Goal: Information Seeking & Learning: Learn about a topic

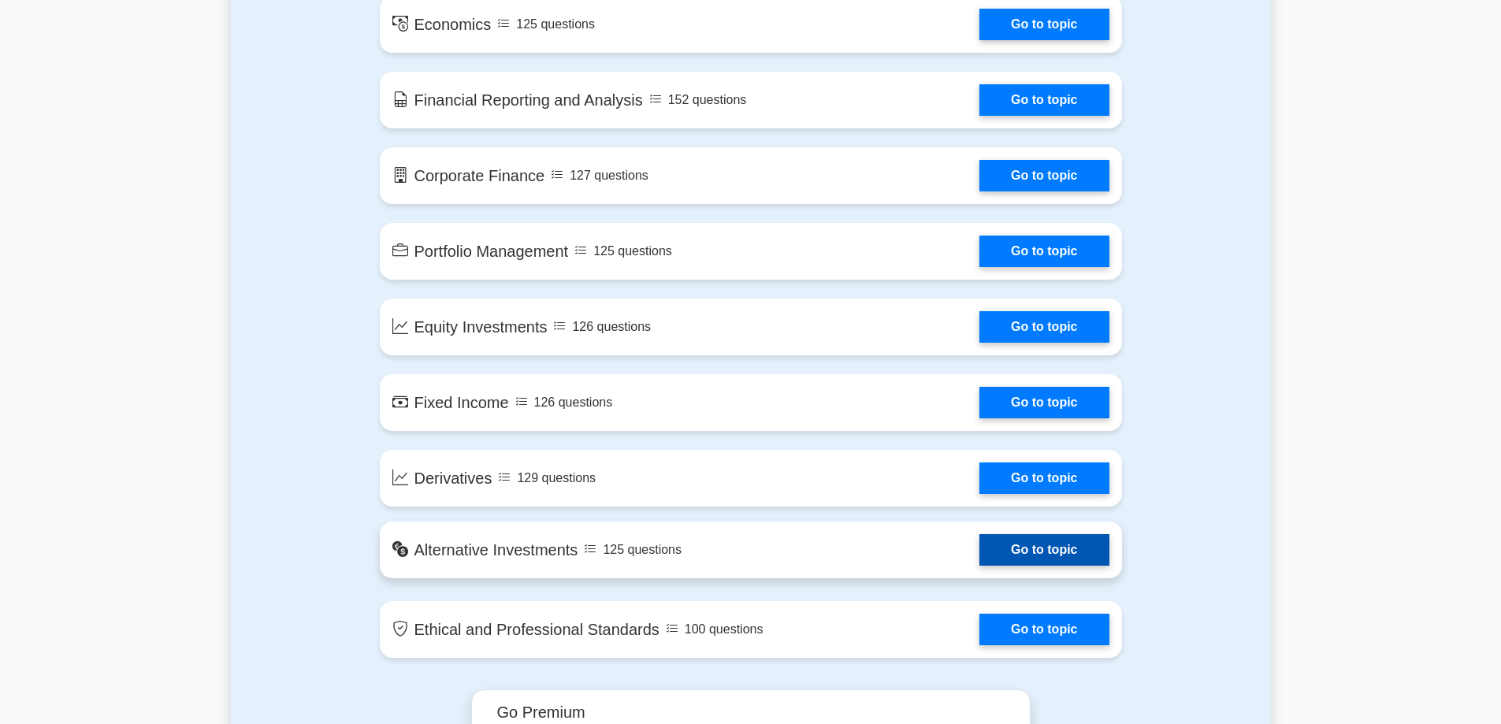
scroll to position [867, 0]
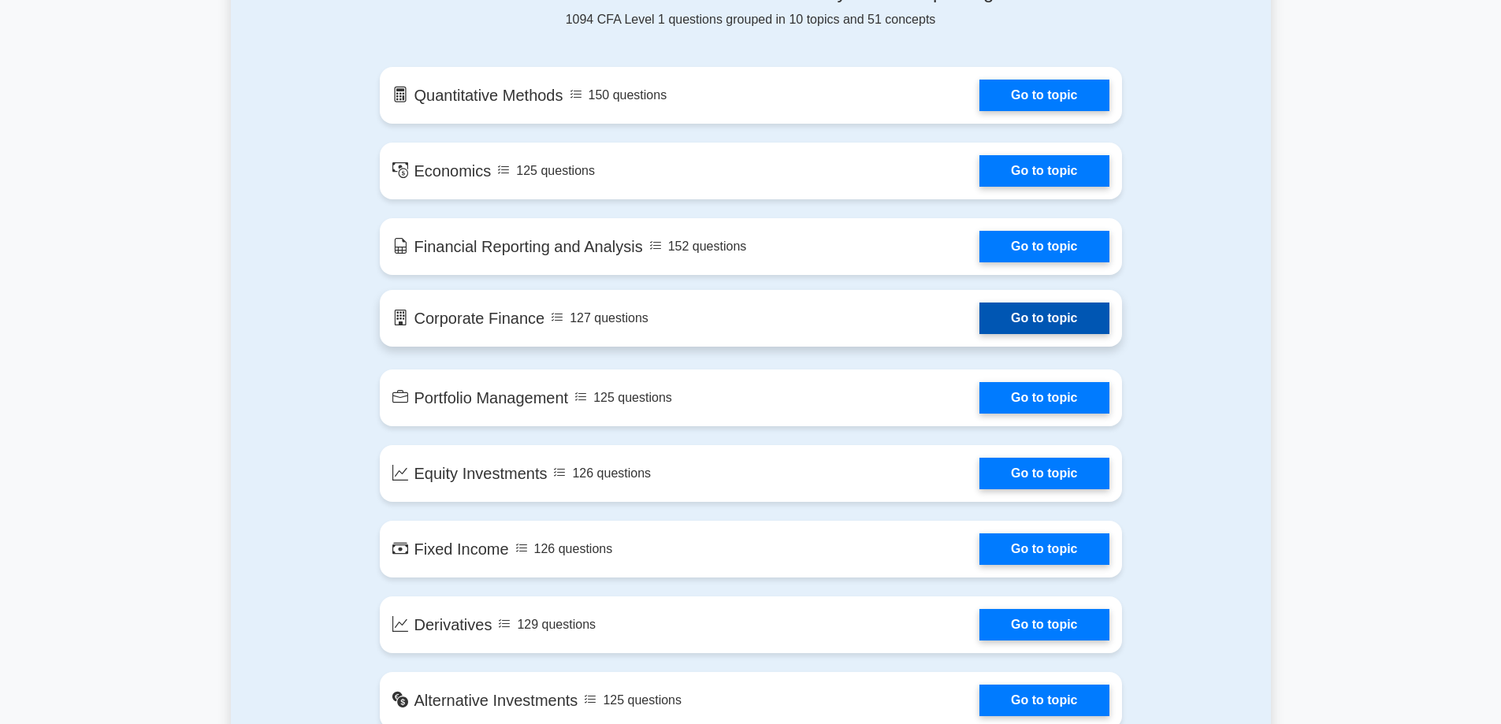
click at [1013, 306] on link "Go to topic" at bounding box center [1044, 319] width 129 height 32
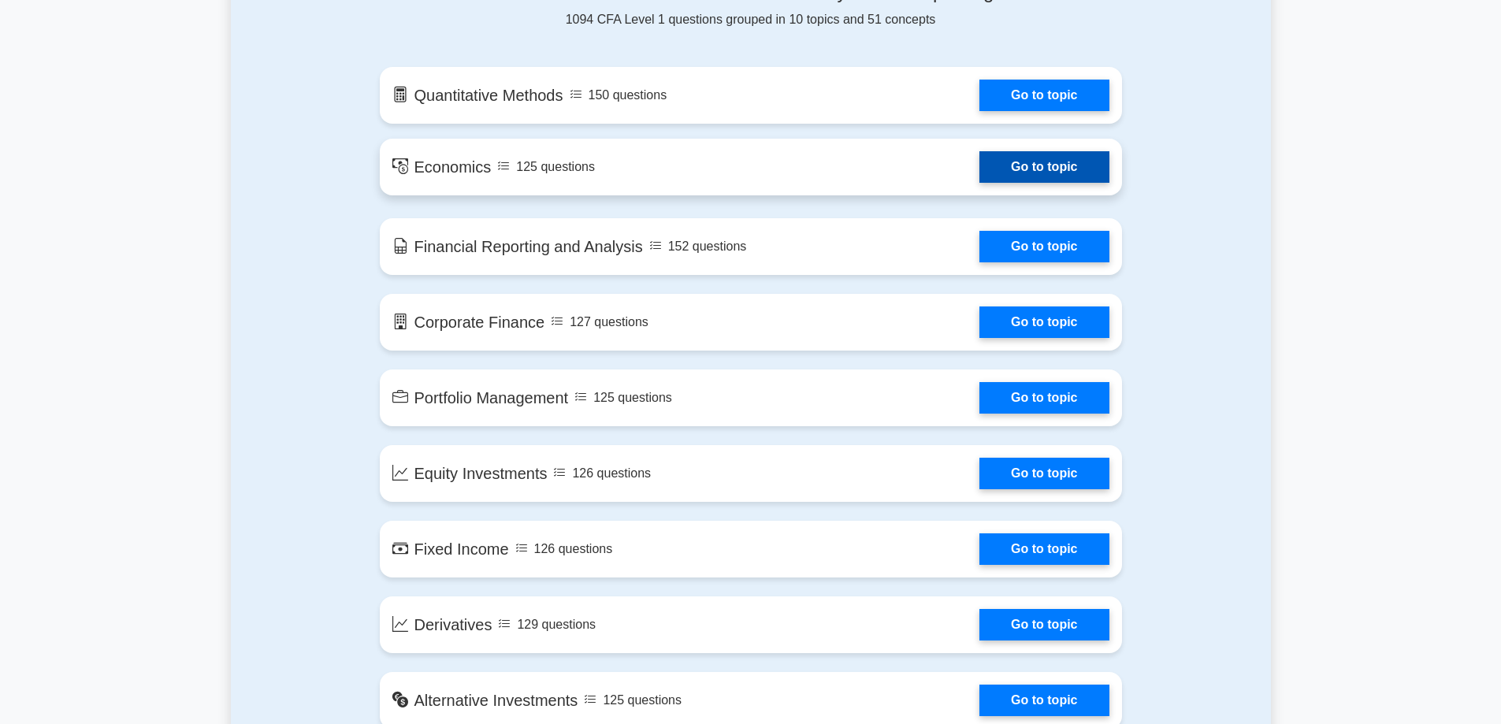
click at [1052, 166] on link "Go to topic" at bounding box center [1044, 167] width 129 height 32
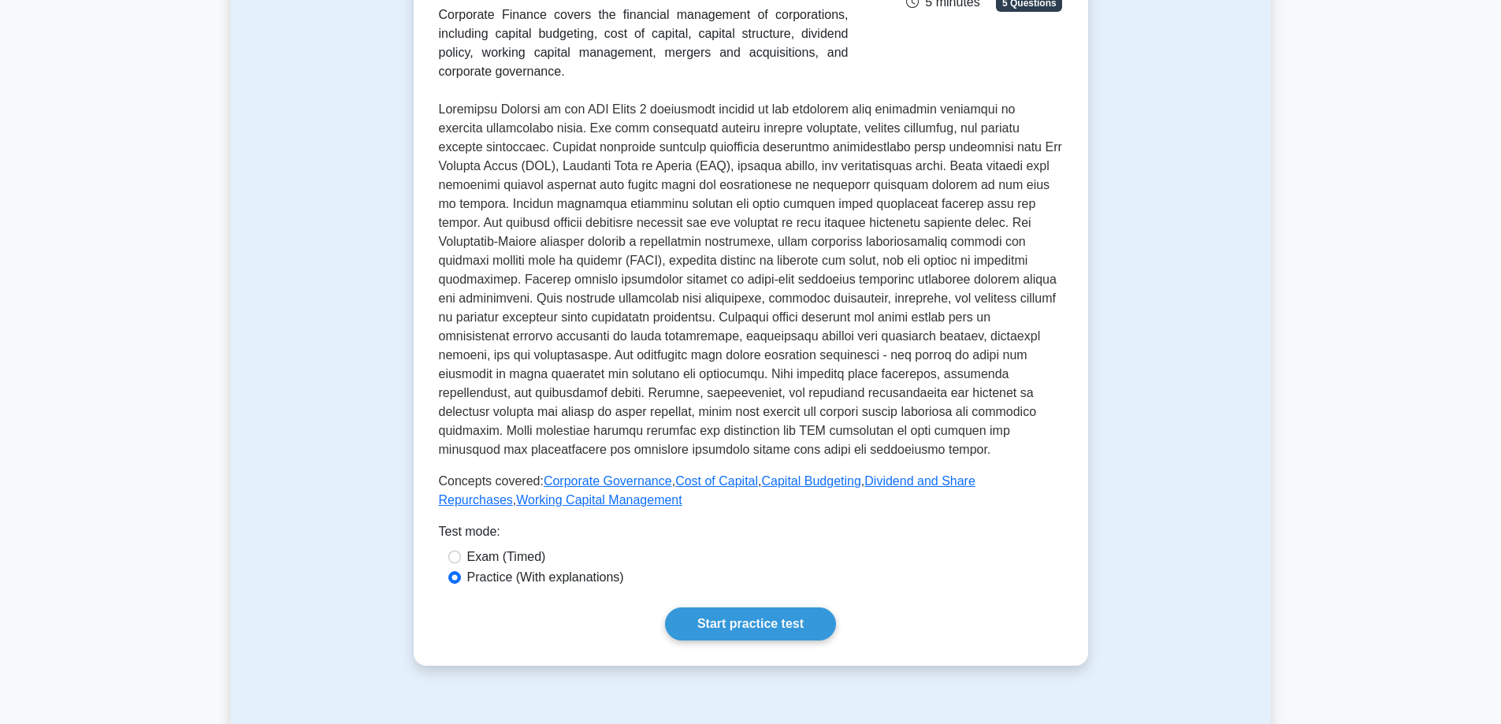
scroll to position [315, 0]
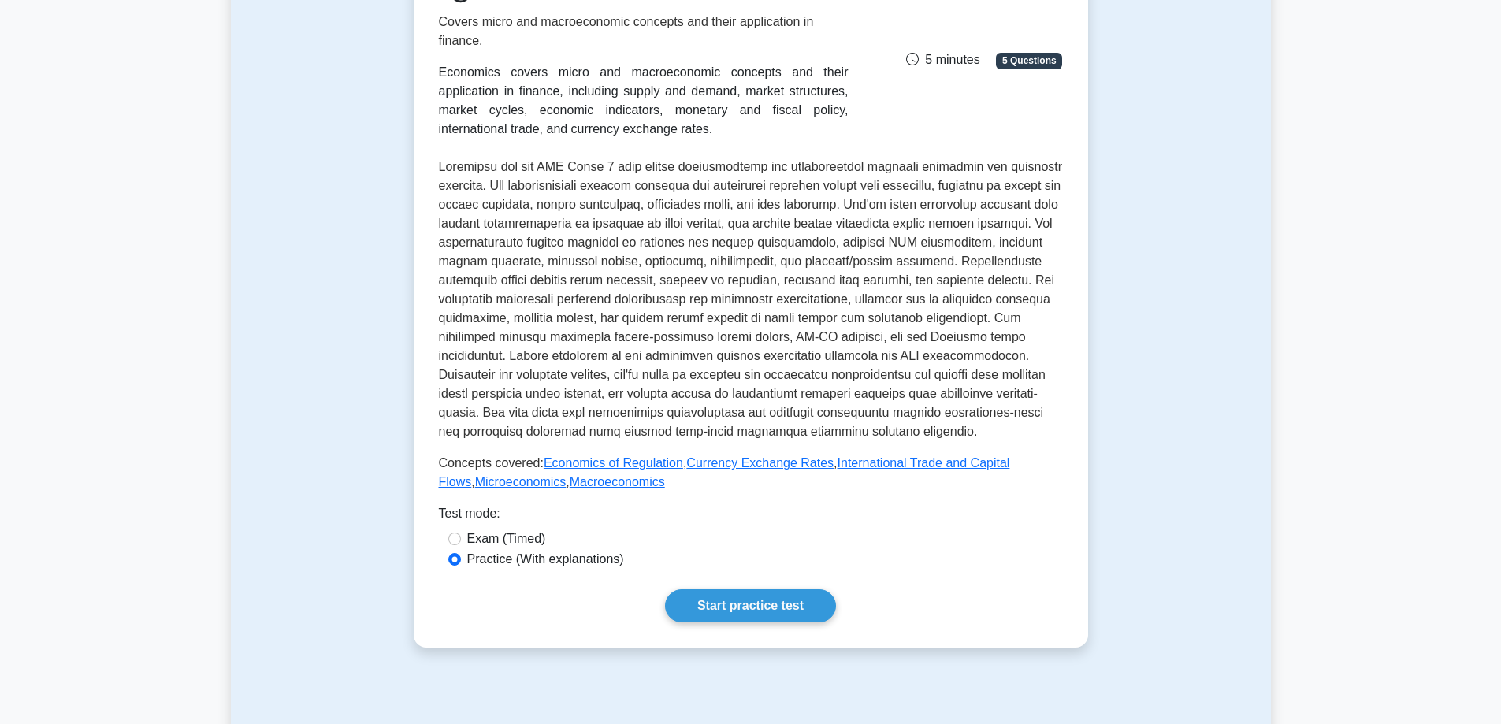
scroll to position [473, 0]
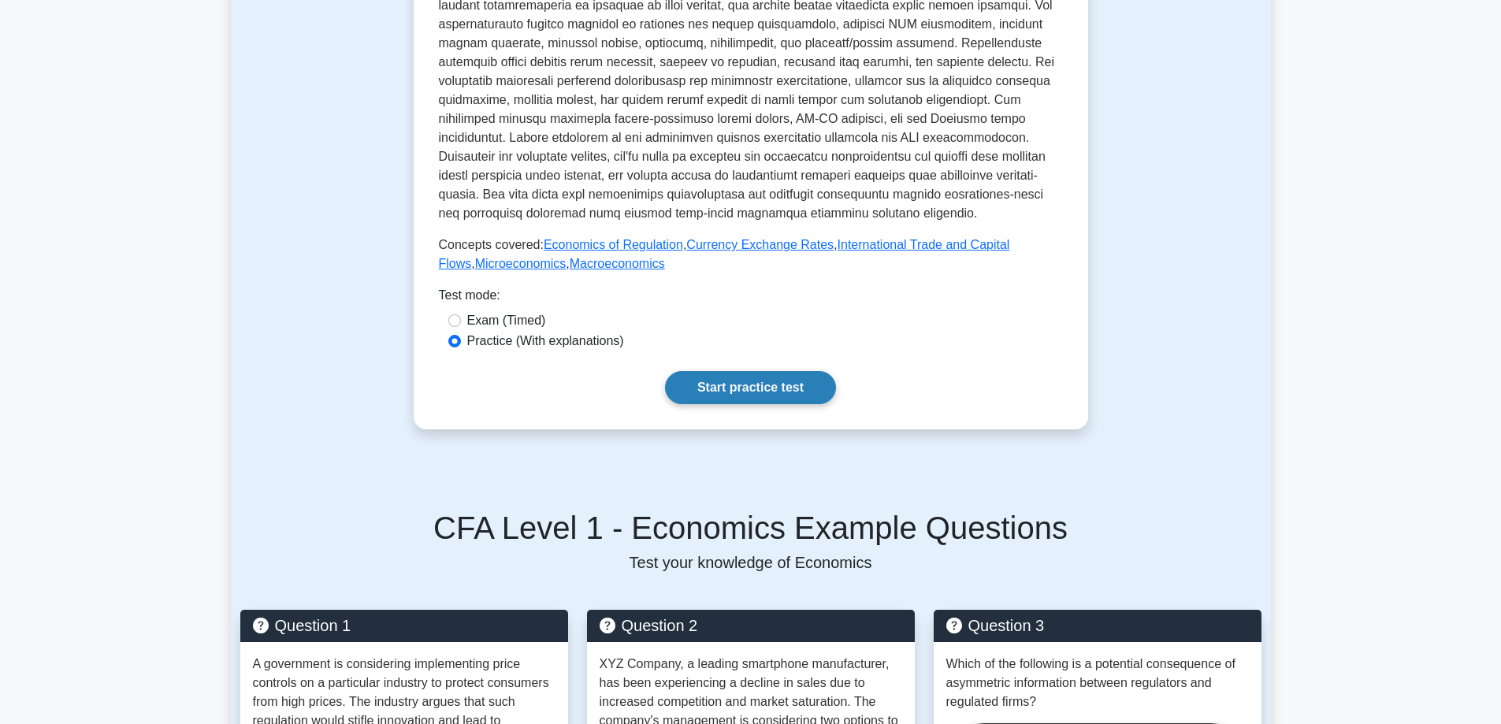
click at [761, 388] on link "Start practice test" at bounding box center [750, 387] width 171 height 33
